Goal: Task Accomplishment & Management: Complete application form

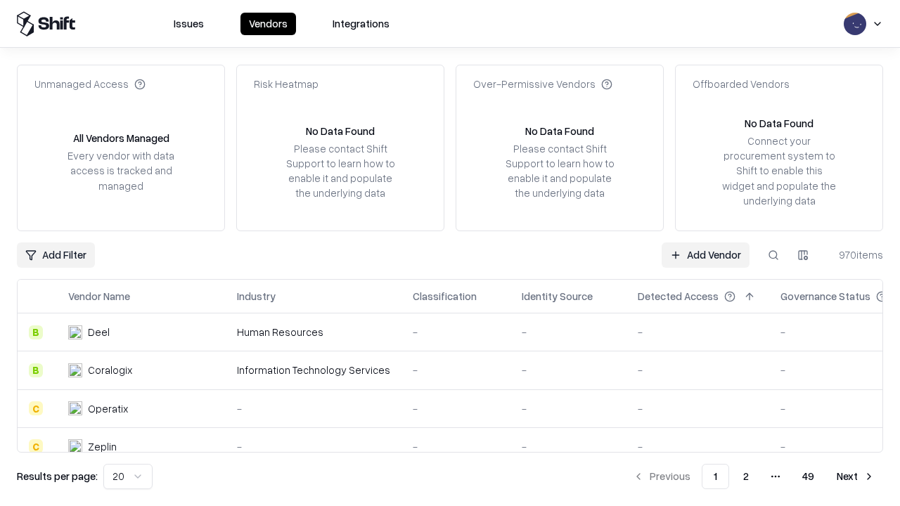
click at [705, 254] on link "Add Vendor" at bounding box center [705, 254] width 88 height 25
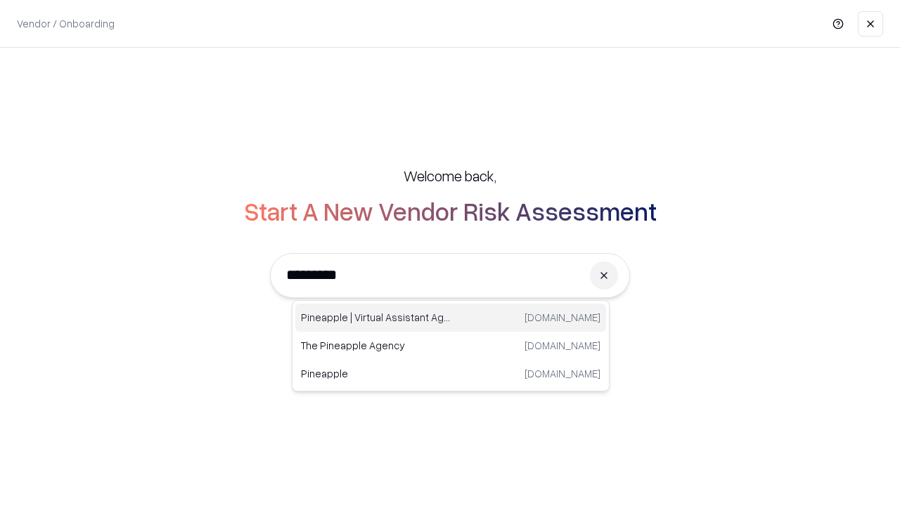
click at [450, 318] on div "Pineapple | Virtual Assistant Agency [DOMAIN_NAME]" at bounding box center [450, 318] width 311 height 28
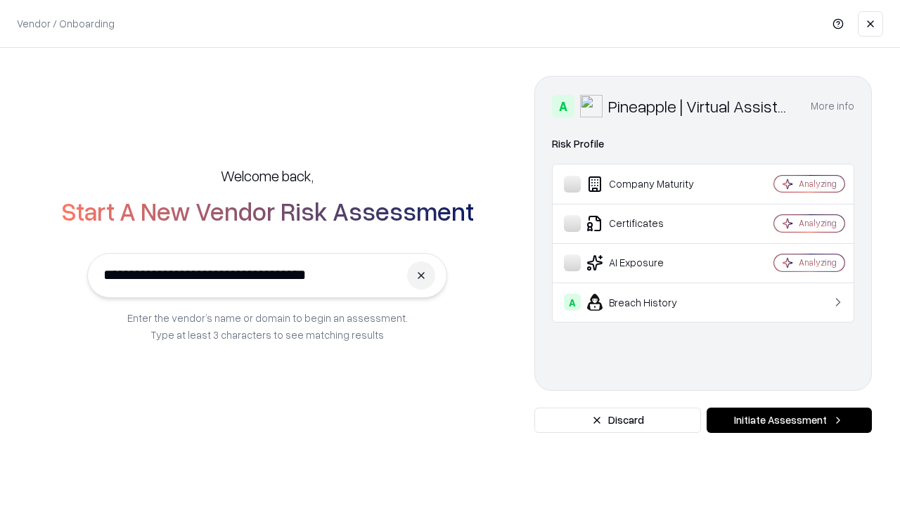
type input "**********"
click at [789, 420] on button "Initiate Assessment" at bounding box center [788, 420] width 165 height 25
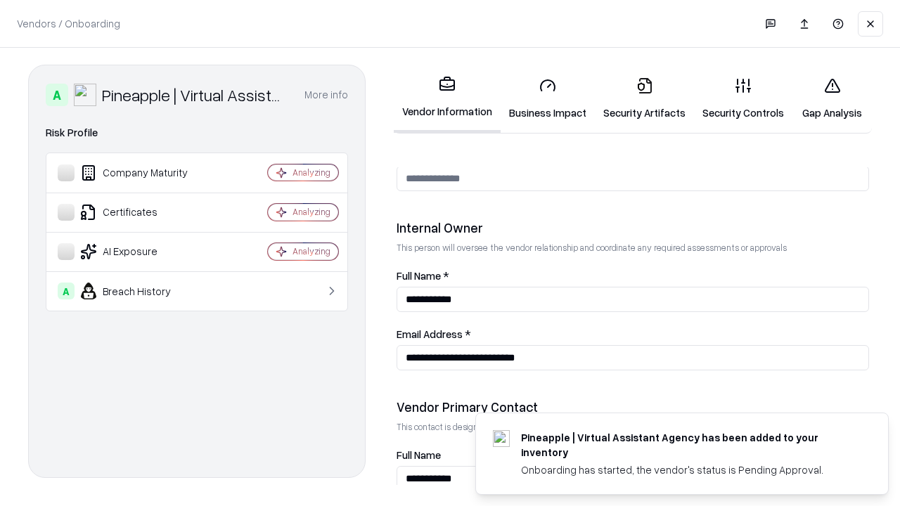
scroll to position [728, 0]
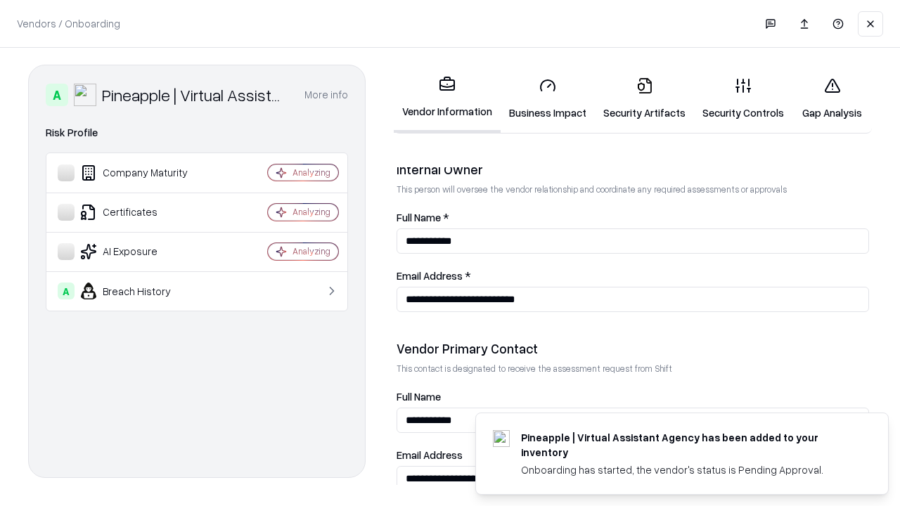
click at [547, 98] on link "Business Impact" at bounding box center [547, 98] width 94 height 65
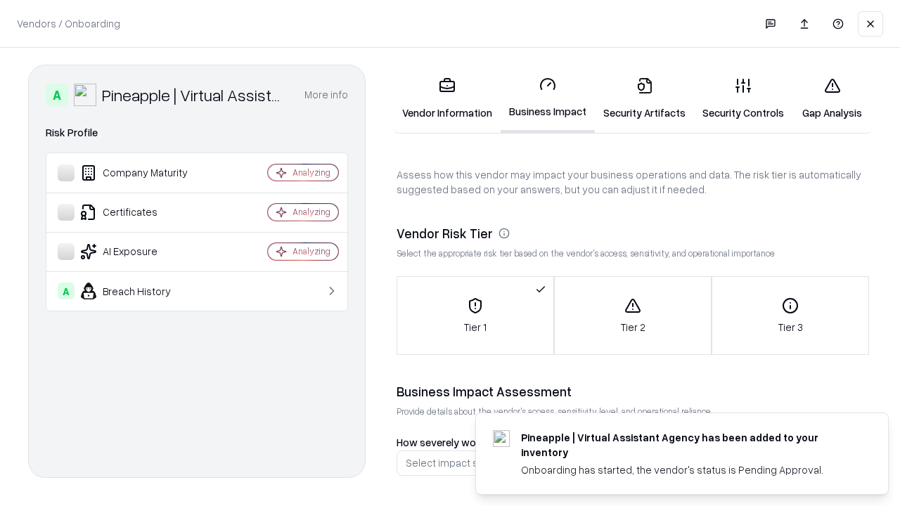
click at [831, 98] on link "Gap Analysis" at bounding box center [831, 98] width 79 height 65
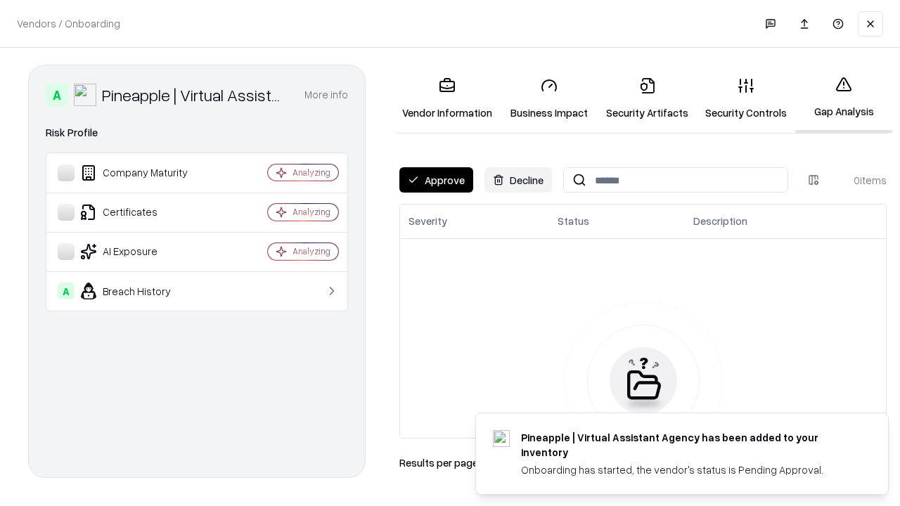
click at [436, 180] on button "Approve" at bounding box center [436, 179] width 74 height 25
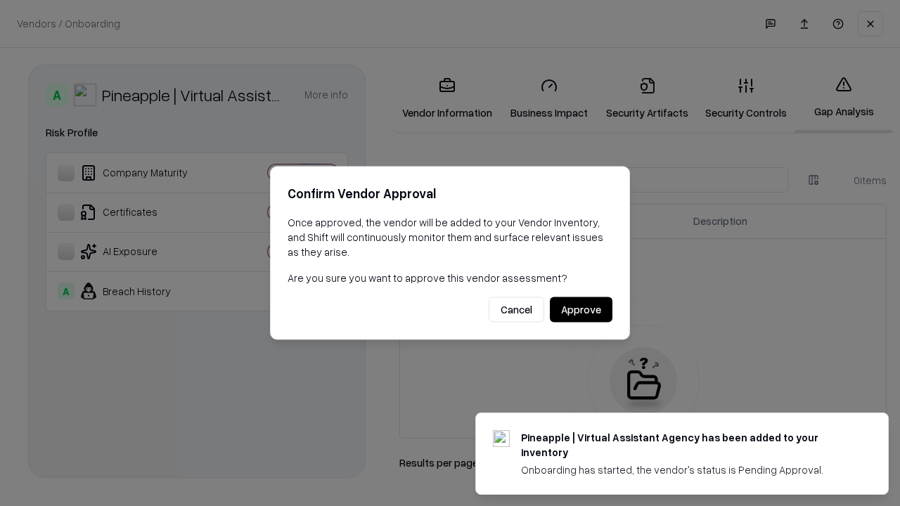
click at [580, 309] on button "Approve" at bounding box center [581, 309] width 63 height 25
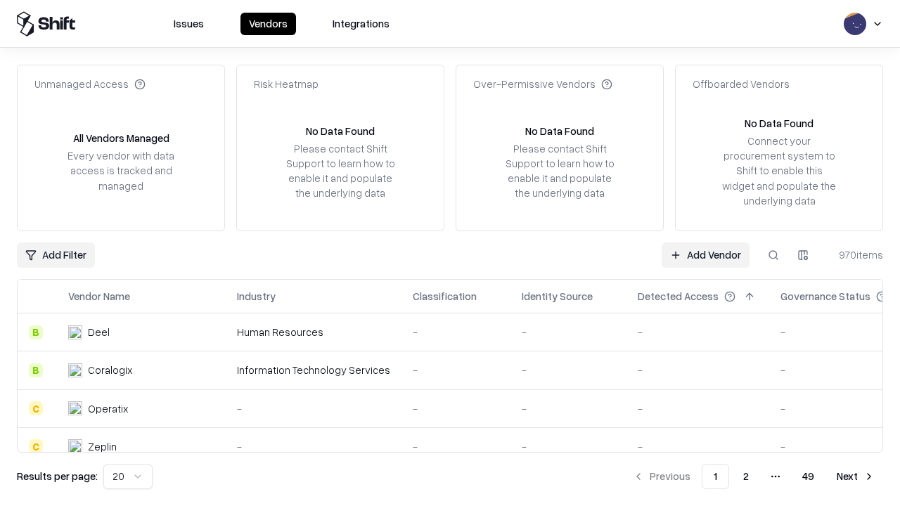
type input "**********"
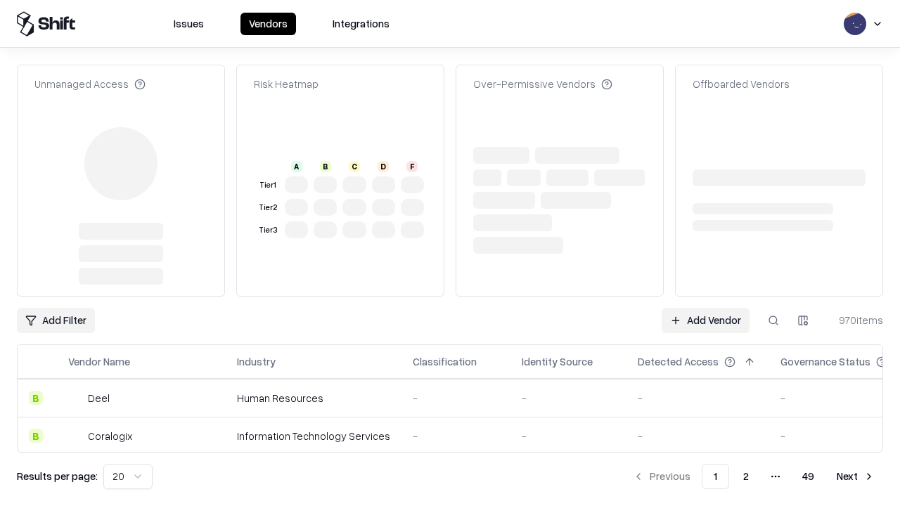
click at [705, 320] on link "Add Vendor" at bounding box center [705, 320] width 88 height 25
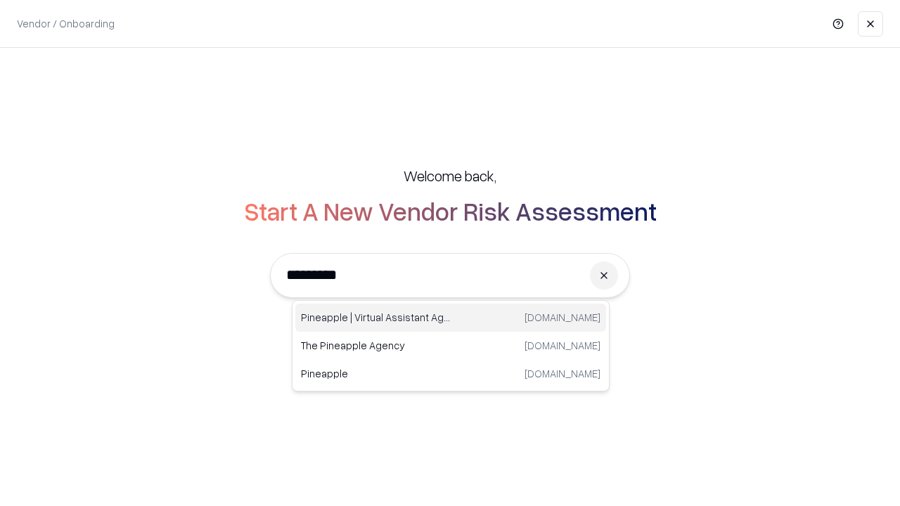
click at [450, 318] on div "Pineapple | Virtual Assistant Agency [DOMAIN_NAME]" at bounding box center [450, 318] width 311 height 28
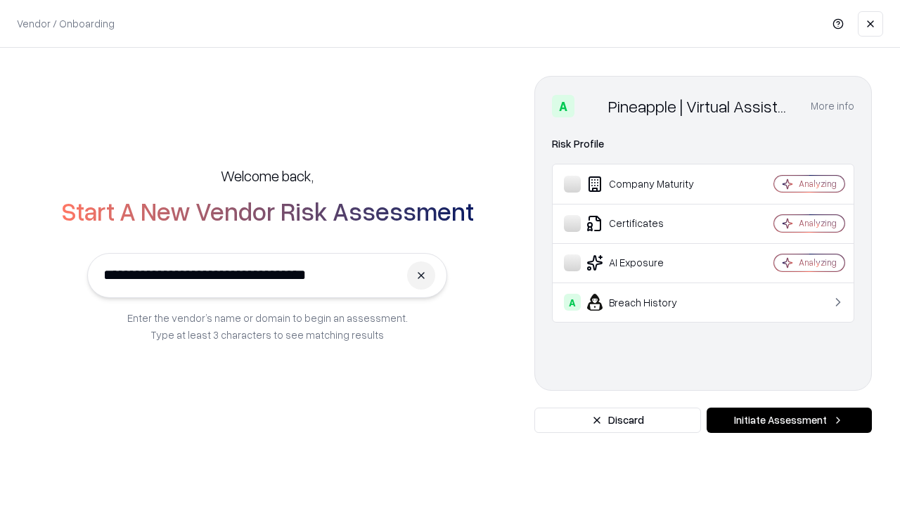
type input "**********"
click at [789, 420] on button "Initiate Assessment" at bounding box center [788, 420] width 165 height 25
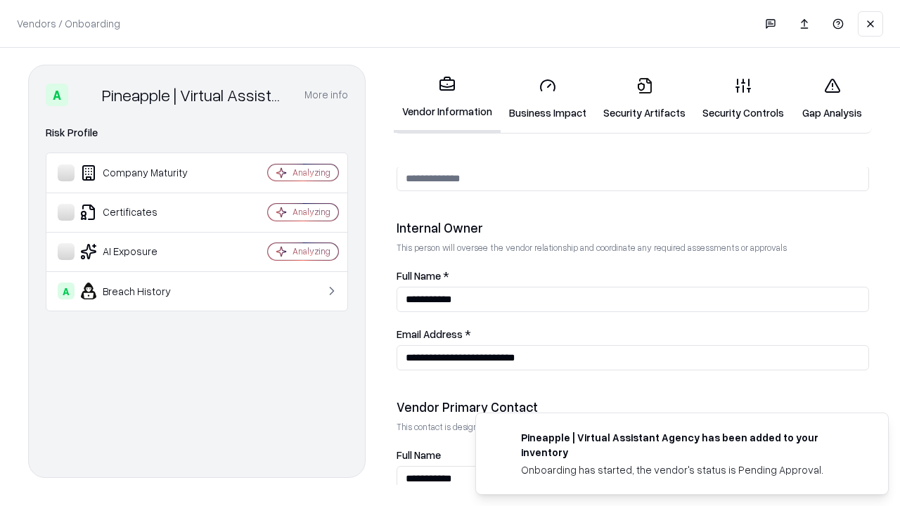
scroll to position [728, 0]
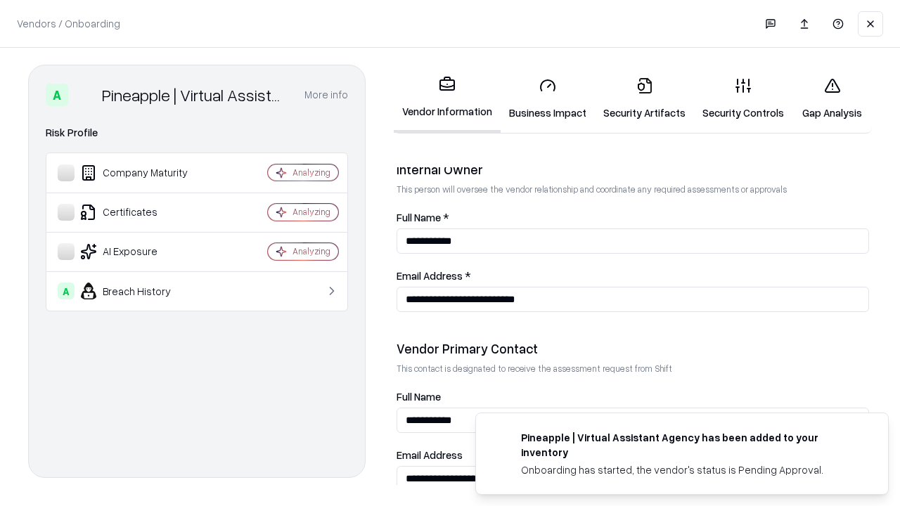
click at [831, 98] on link "Gap Analysis" at bounding box center [831, 98] width 79 height 65
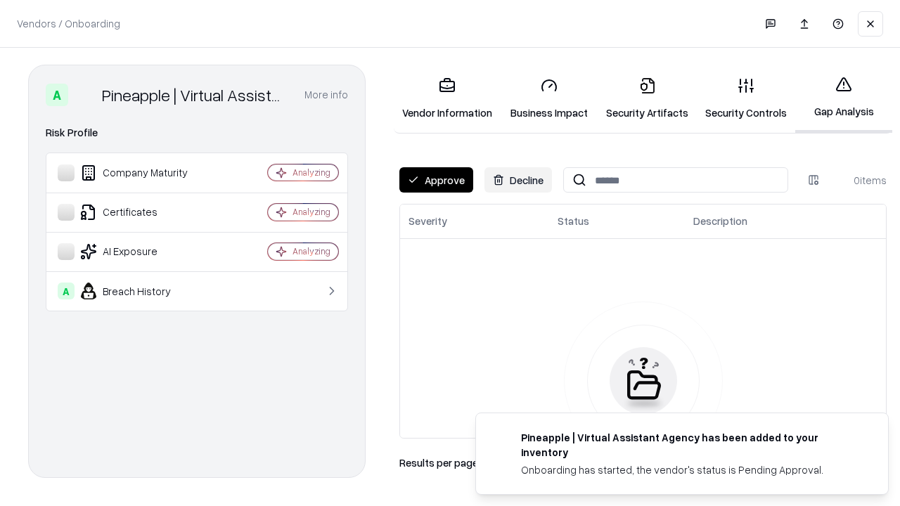
click at [436, 180] on button "Approve" at bounding box center [436, 179] width 74 height 25
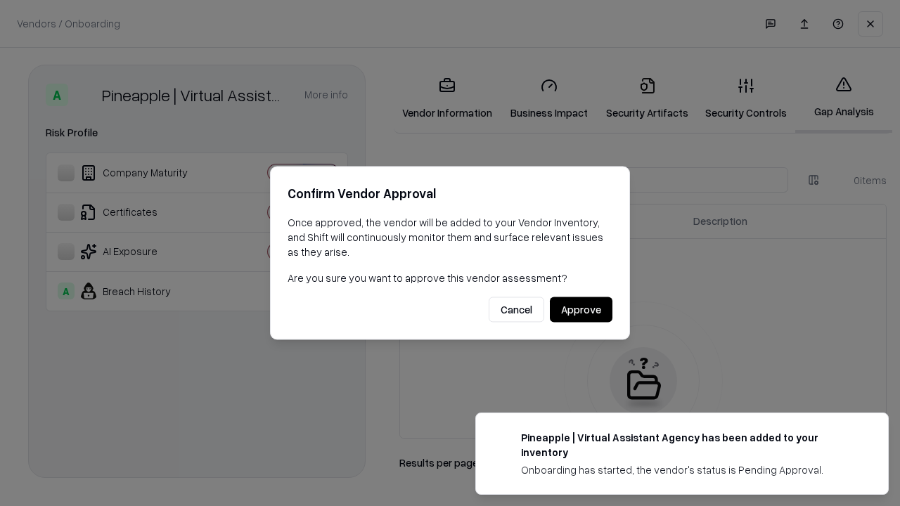
click at [580, 309] on button "Approve" at bounding box center [581, 309] width 63 height 25
